Goal: Task Accomplishment & Management: Use online tool/utility

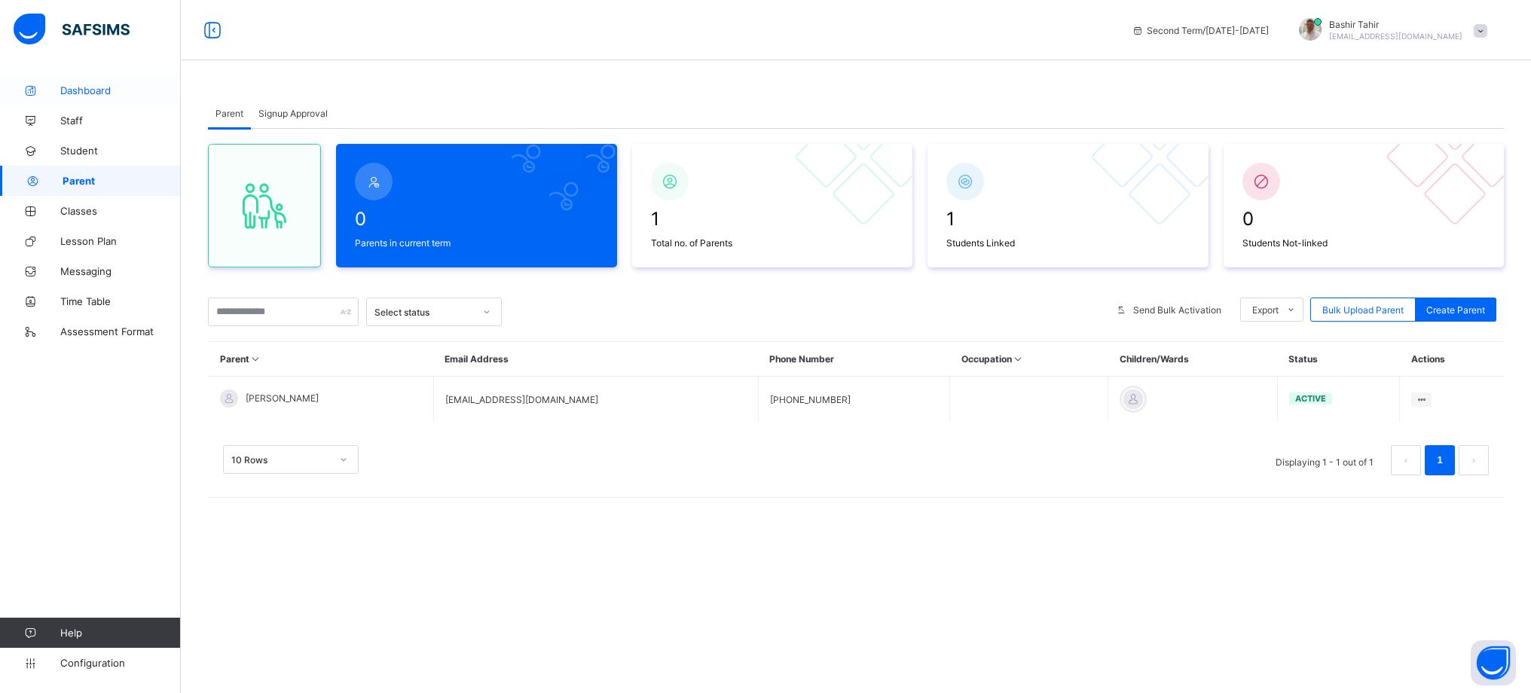
click at [98, 91] on span "Dashboard" at bounding box center [120, 90] width 121 height 12
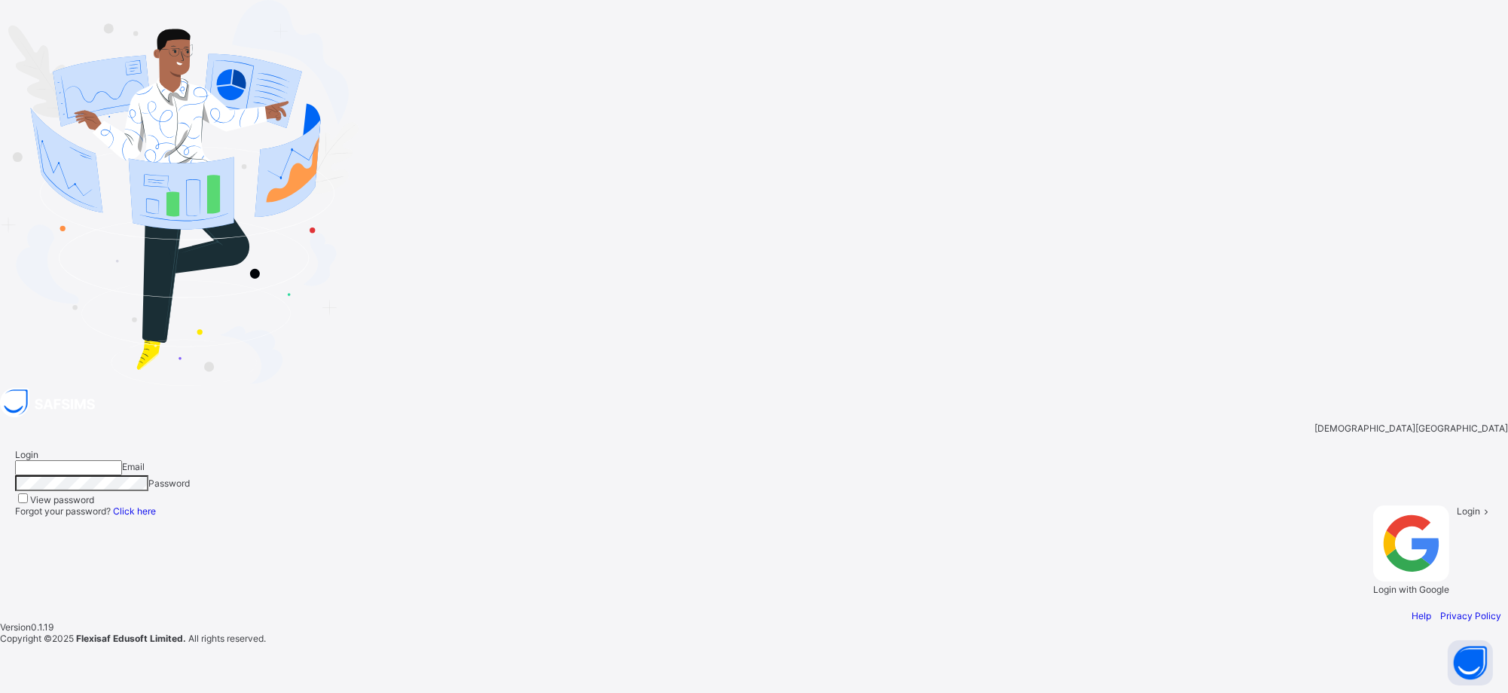
type input "**********"
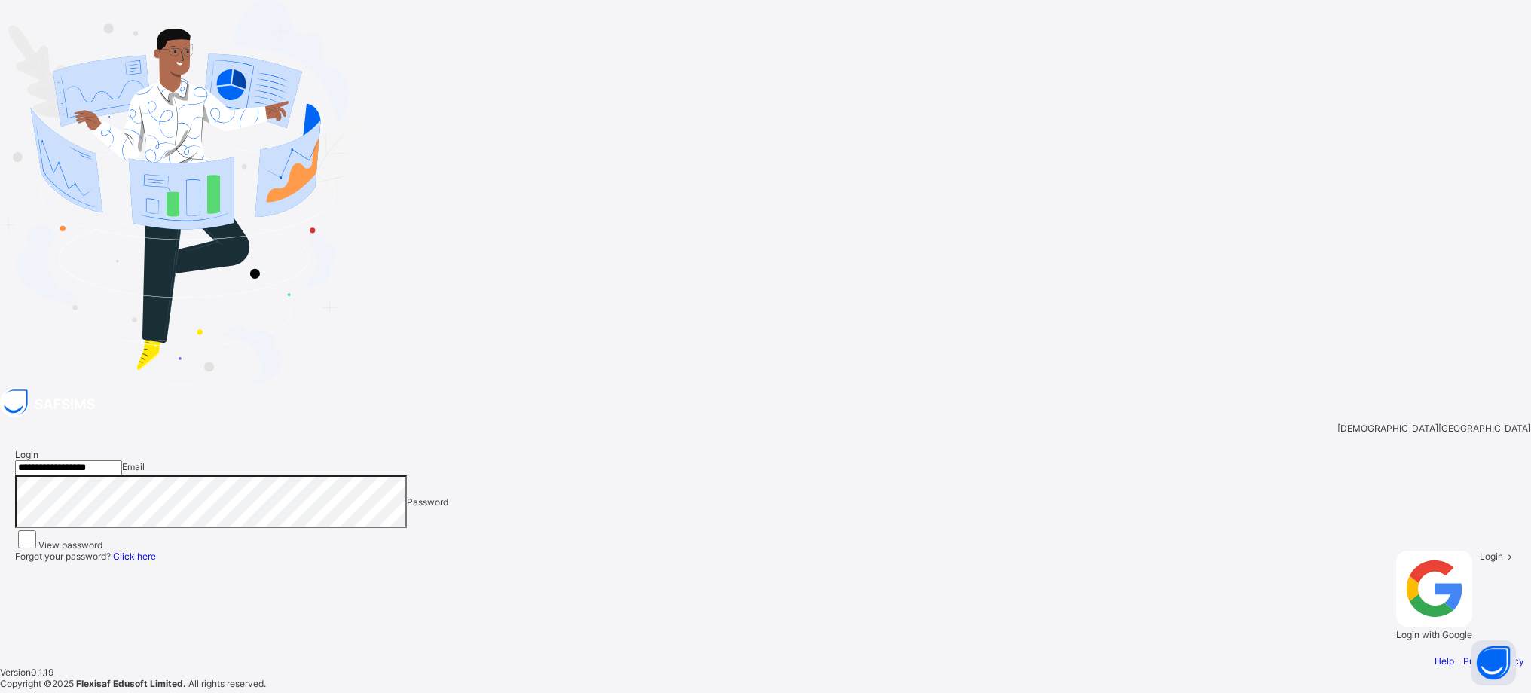
click at [1480, 551] on div "Login" at bounding box center [1498, 596] width 36 height 90
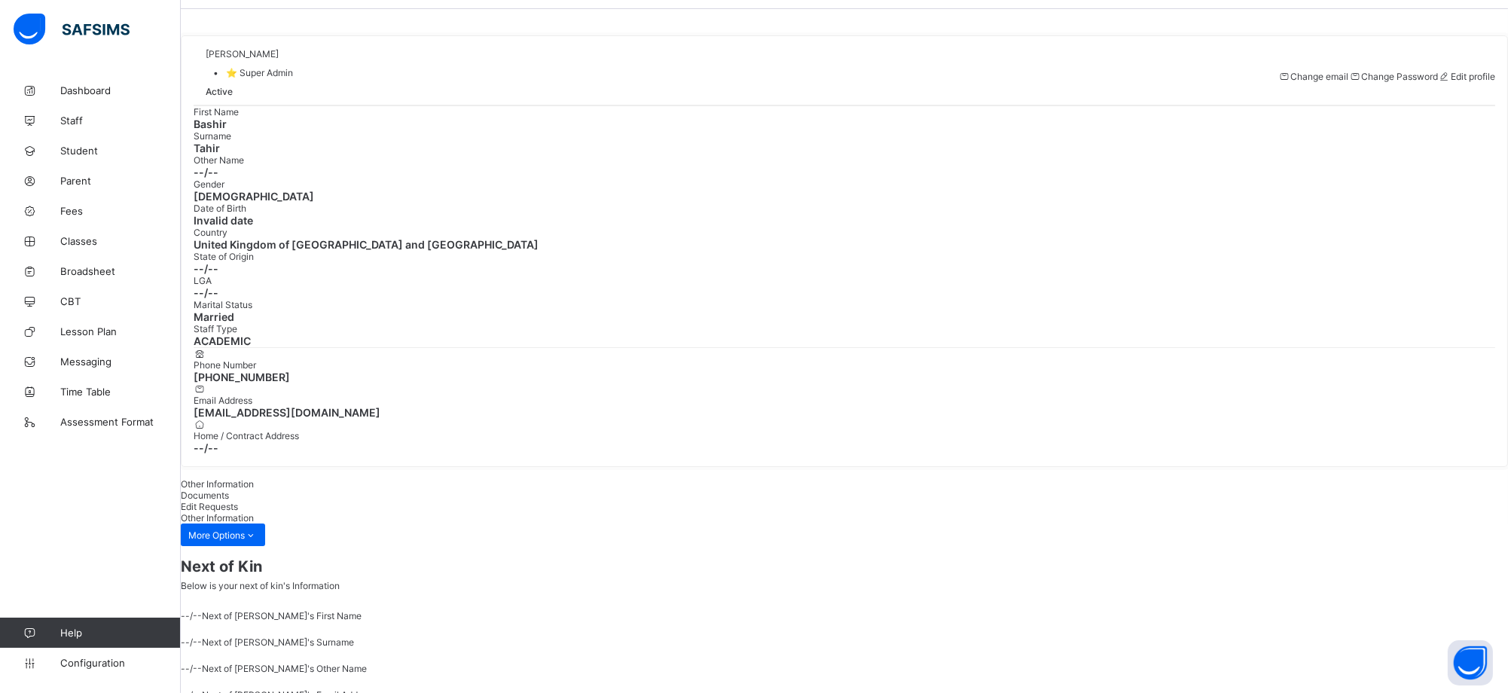
scroll to position [74, 0]
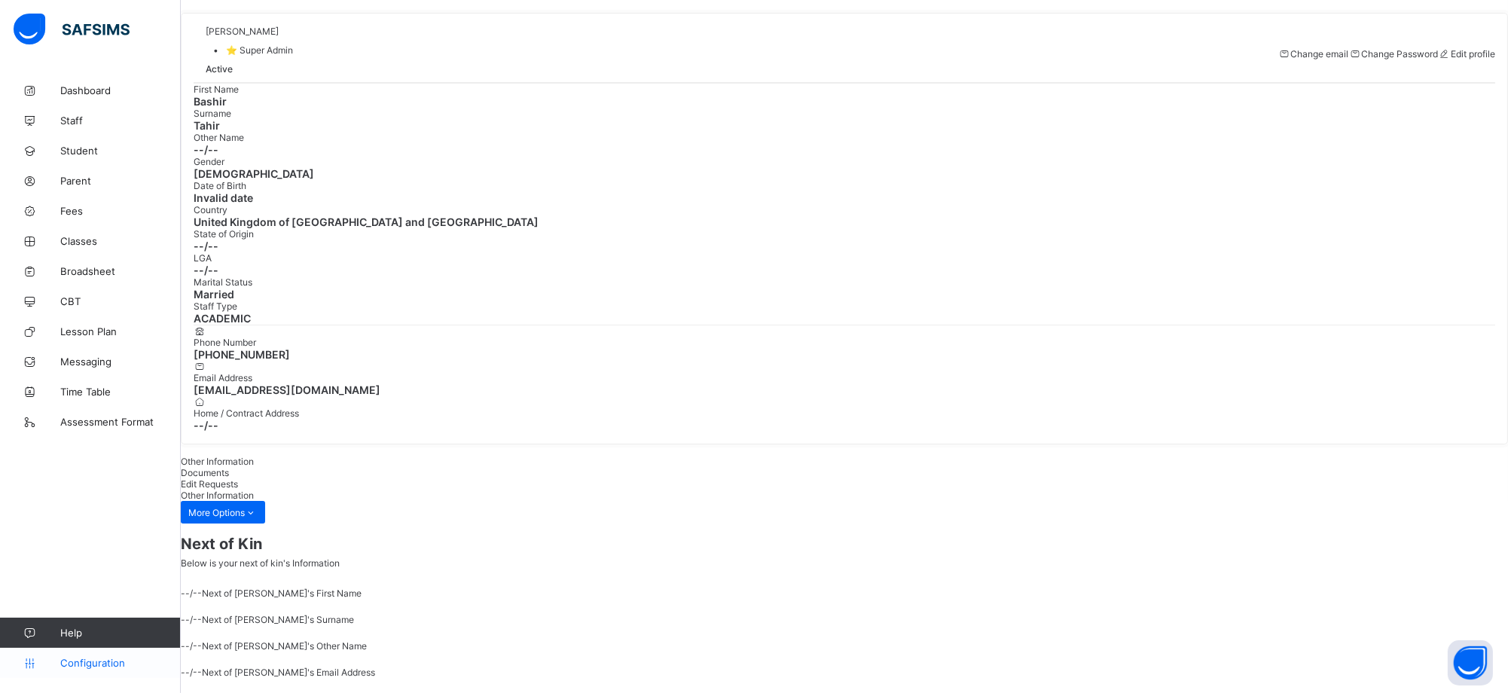
click at [34, 659] on icon at bounding box center [30, 663] width 60 height 11
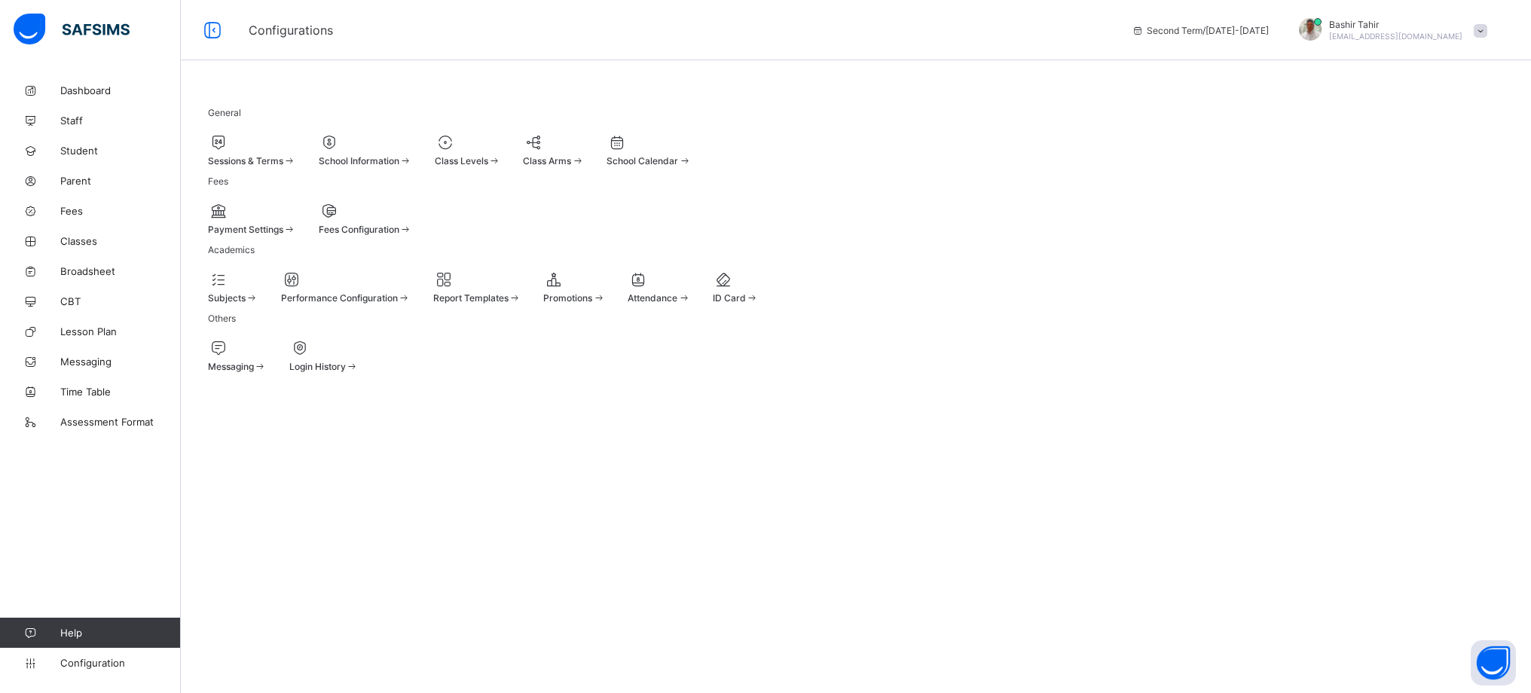
click at [584, 151] on span at bounding box center [553, 153] width 61 height 4
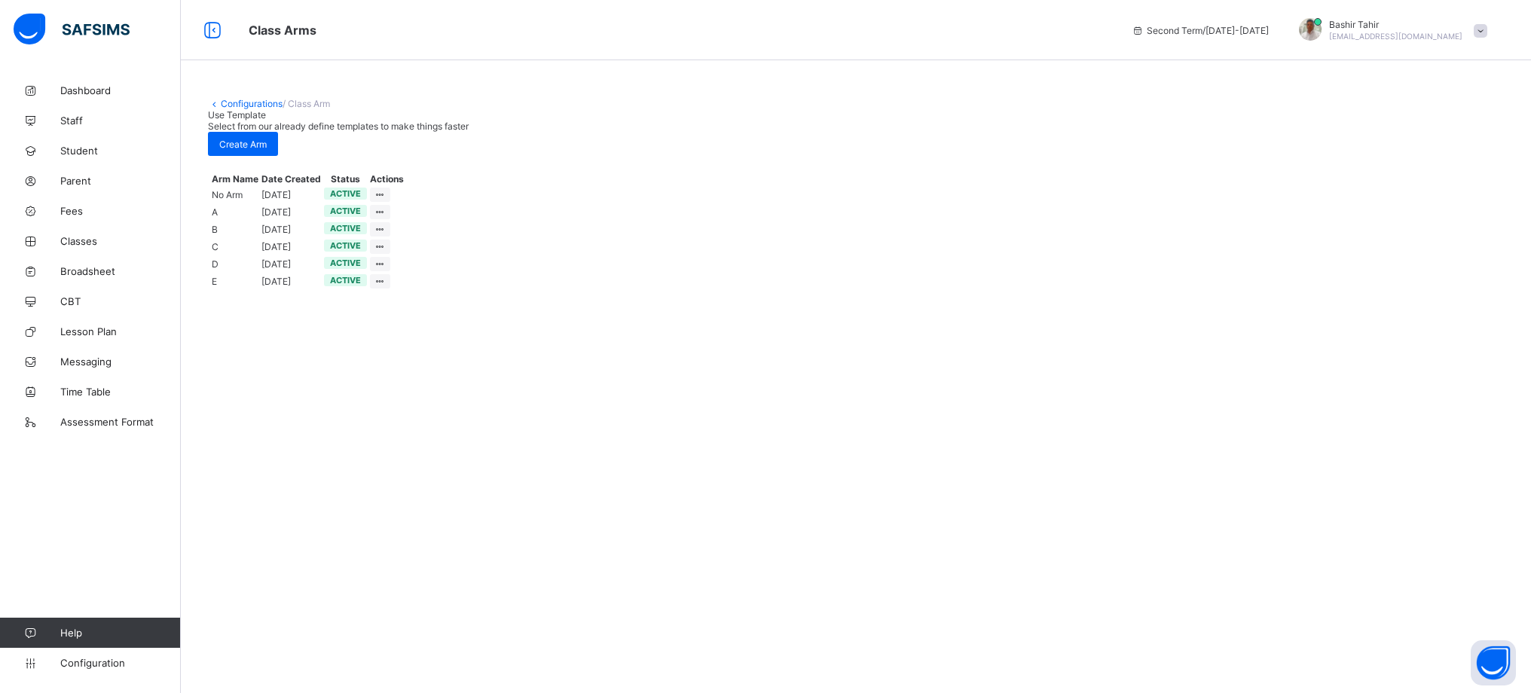
click at [1279, 96] on div "Configurations / Class Arm Use Template Select from our already define template…" at bounding box center [856, 138] width 1350 height 127
click at [34, 662] on icon at bounding box center [30, 663] width 60 height 11
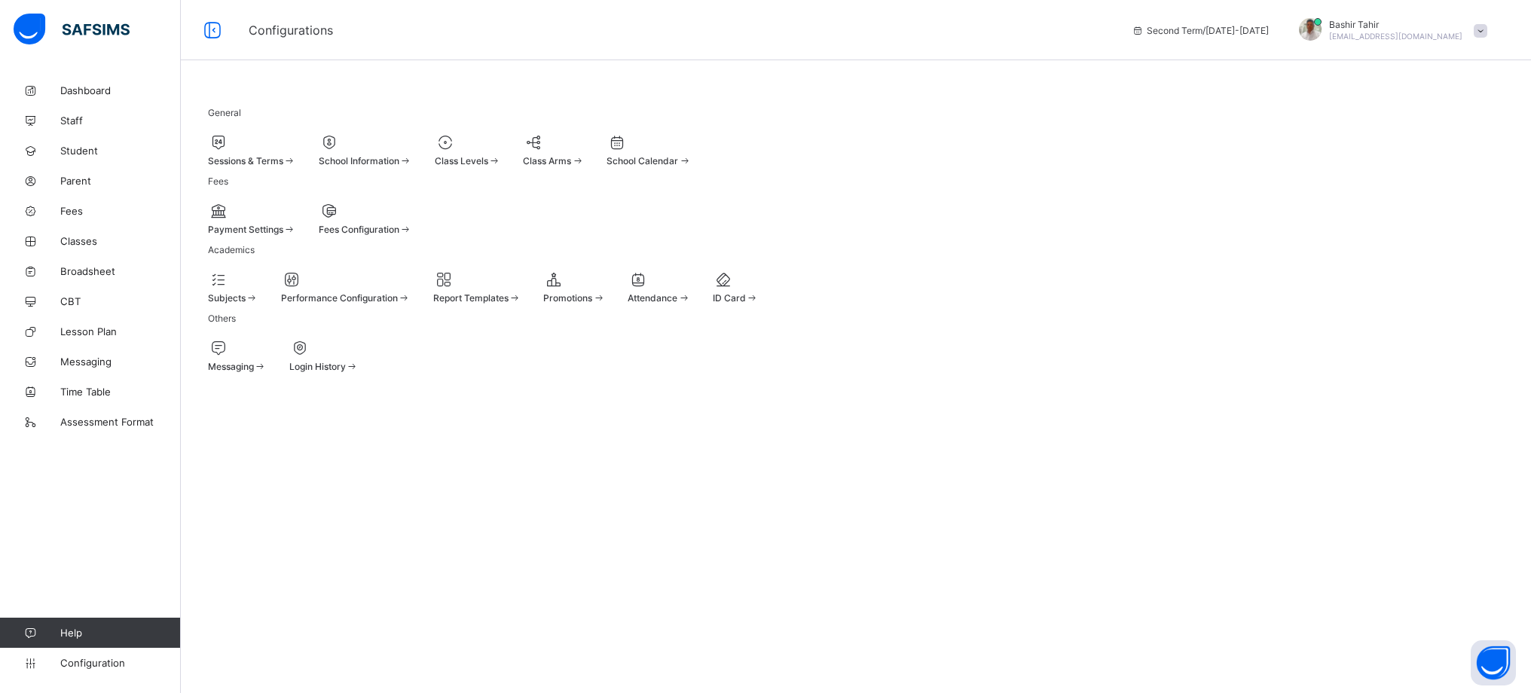
click at [246, 304] on span "Subjects" at bounding box center [227, 297] width 38 height 11
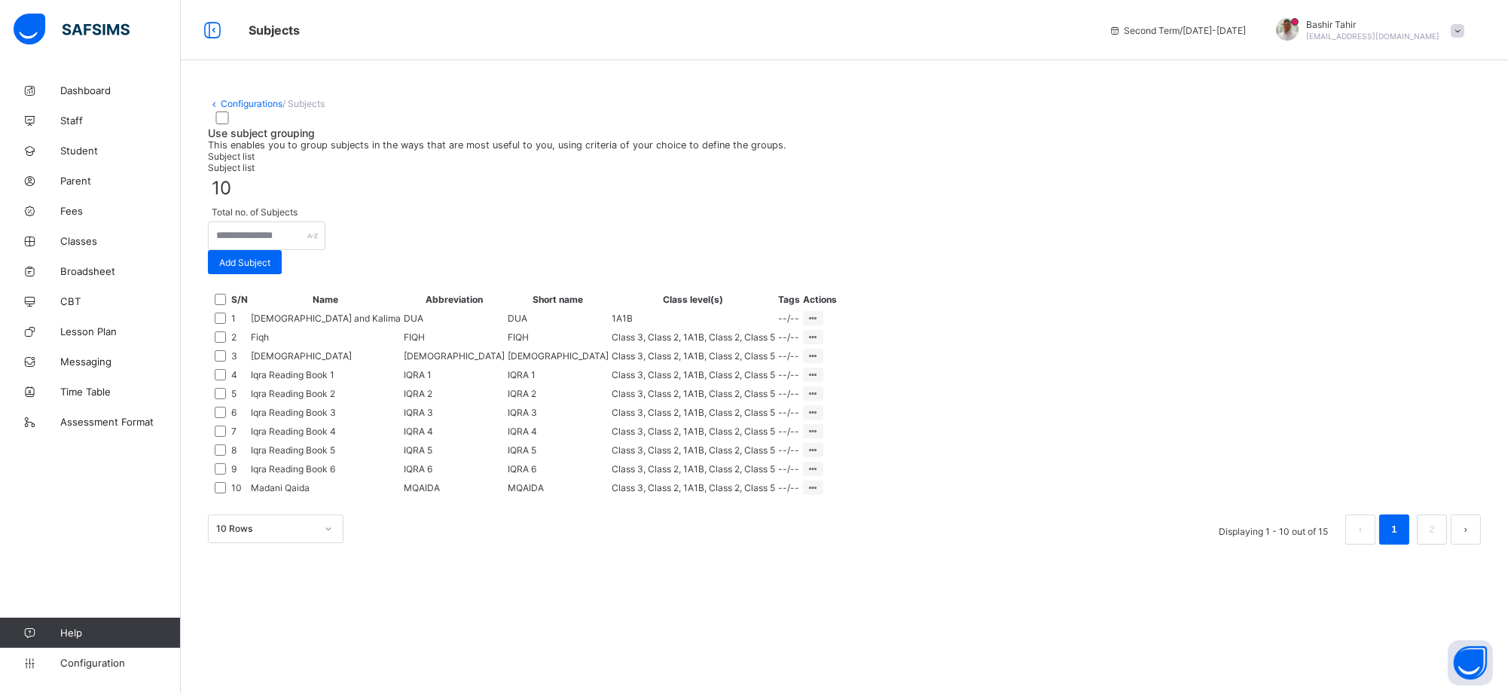
scroll to position [241, 0]
click at [270, 257] on span "Add Subject" at bounding box center [244, 262] width 51 height 11
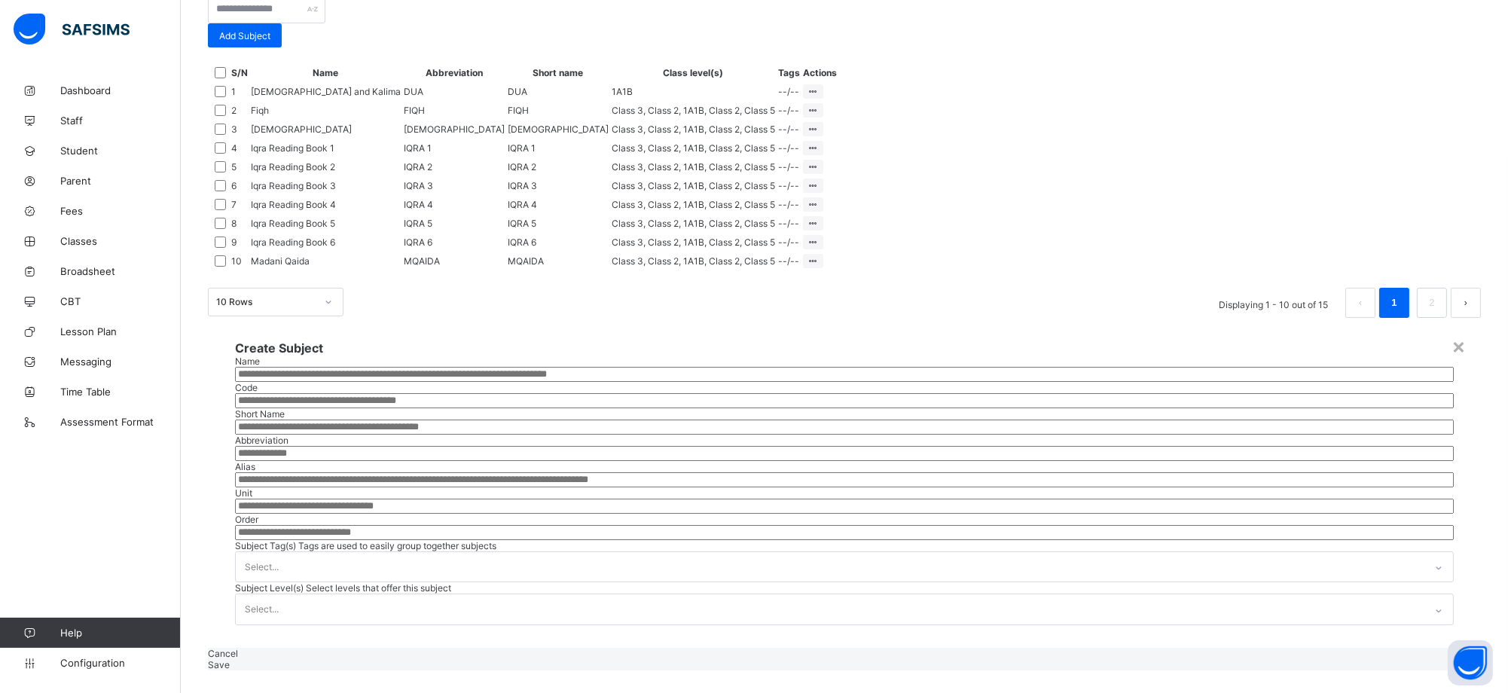
click at [802, 367] on input "text" at bounding box center [844, 374] width 1219 height 15
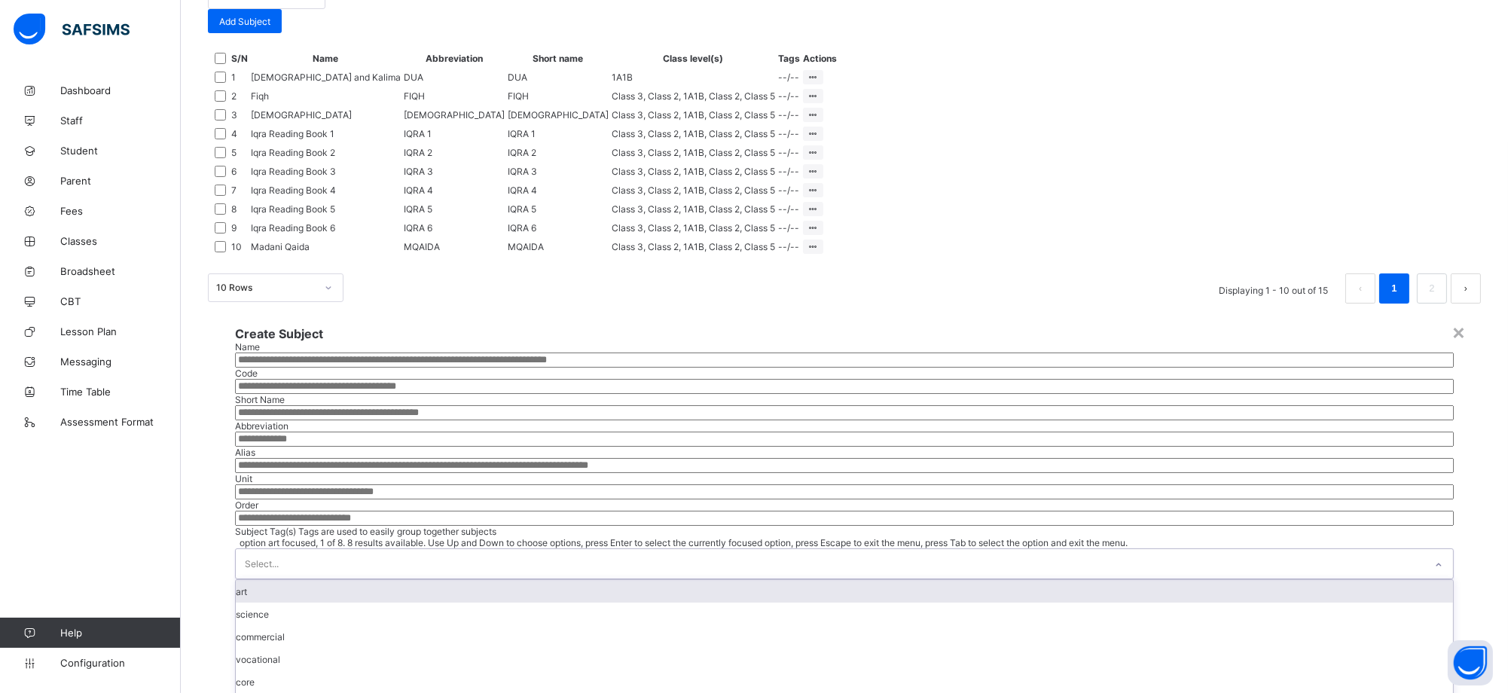
click at [1435, 558] on icon at bounding box center [1439, 565] width 9 height 15
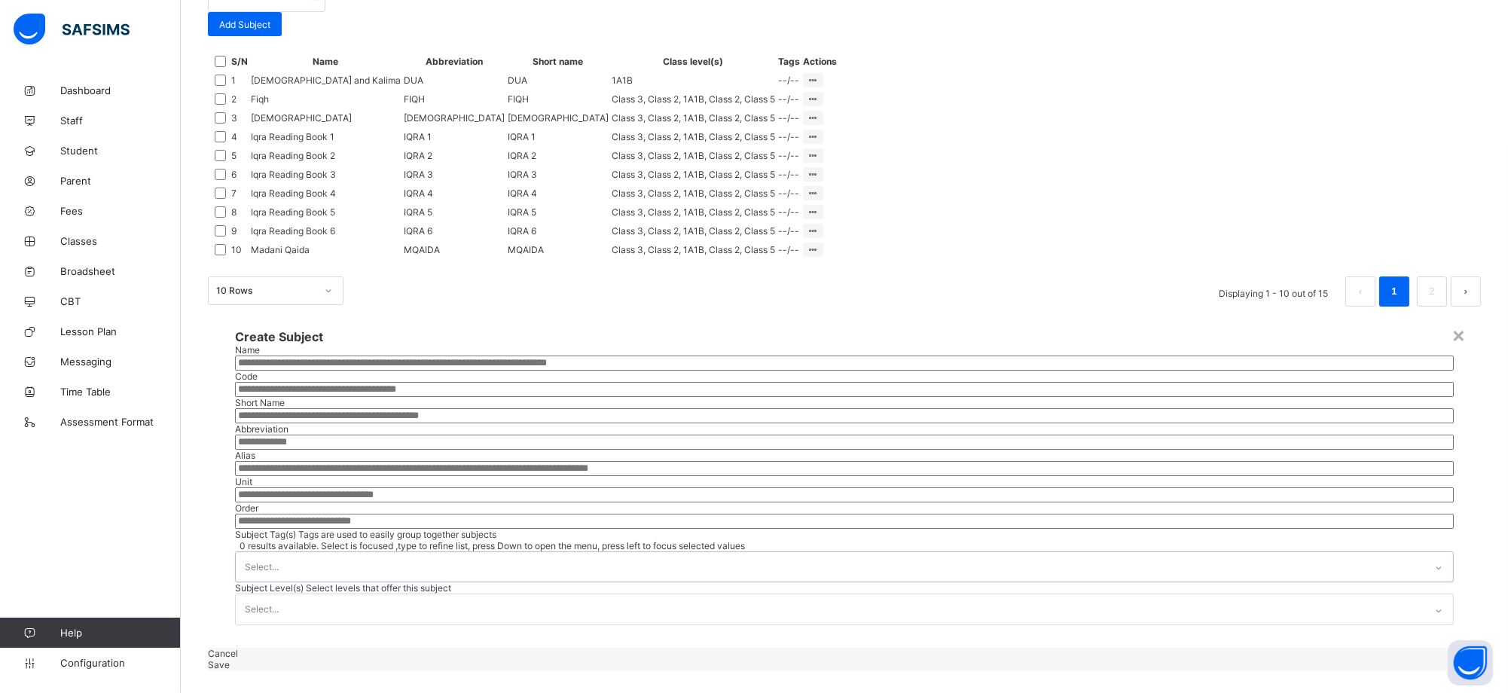
click at [1426, 556] on div at bounding box center [1439, 568] width 26 height 24
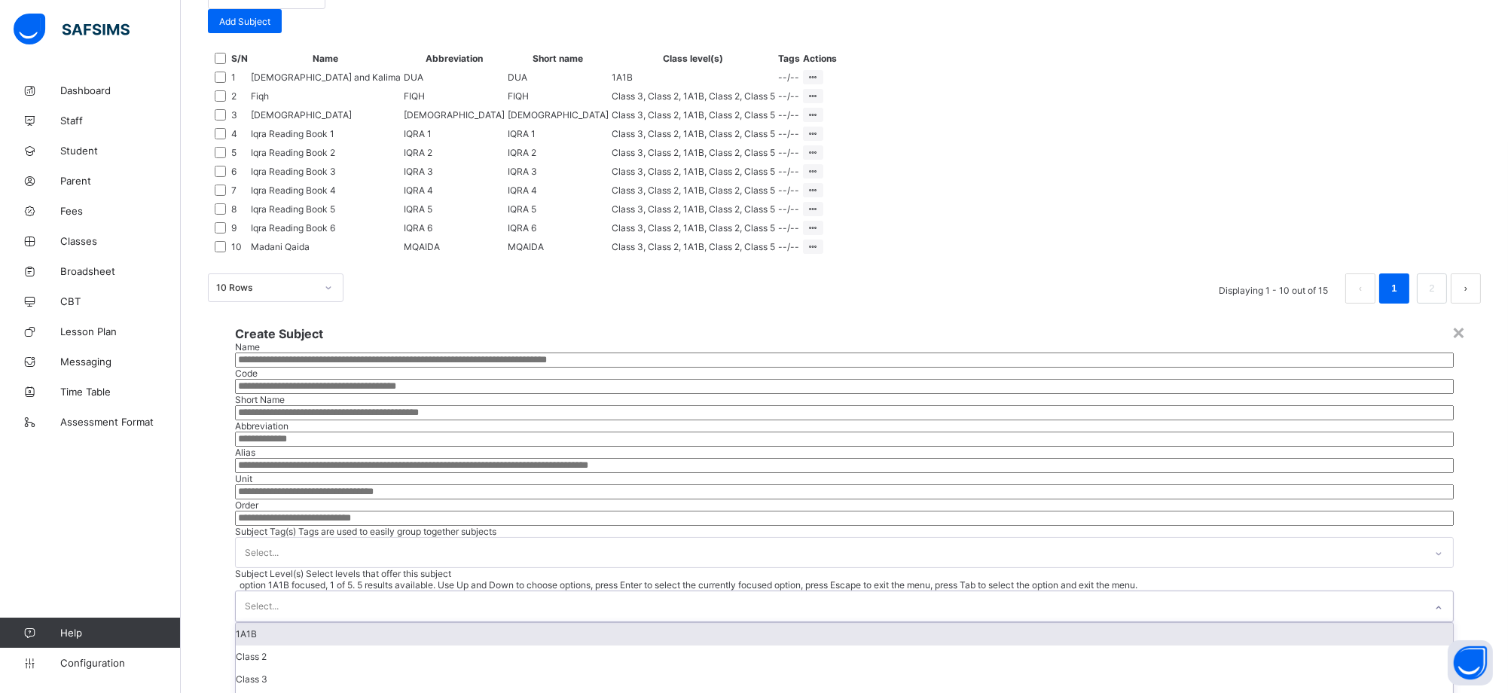
click at [1435, 600] on icon at bounding box center [1439, 607] width 9 height 15
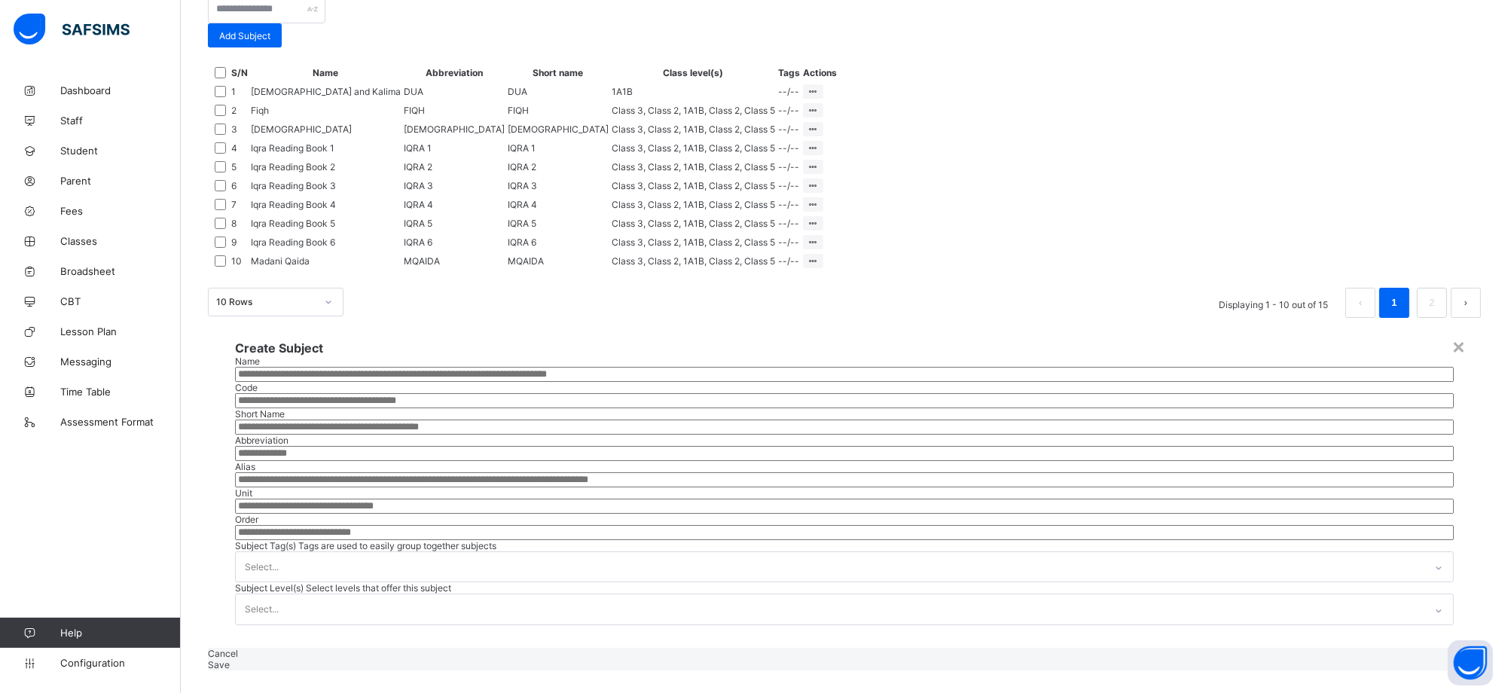
click at [1166, 519] on div "× Create Subject Name Code Short Name Abbreviation Alias Unit Order Subject Tag…" at bounding box center [844, 494] width 1273 height 352
click at [1452, 333] on div "×" at bounding box center [1459, 346] width 14 height 26
